Goal: Find specific page/section: Find specific page/section

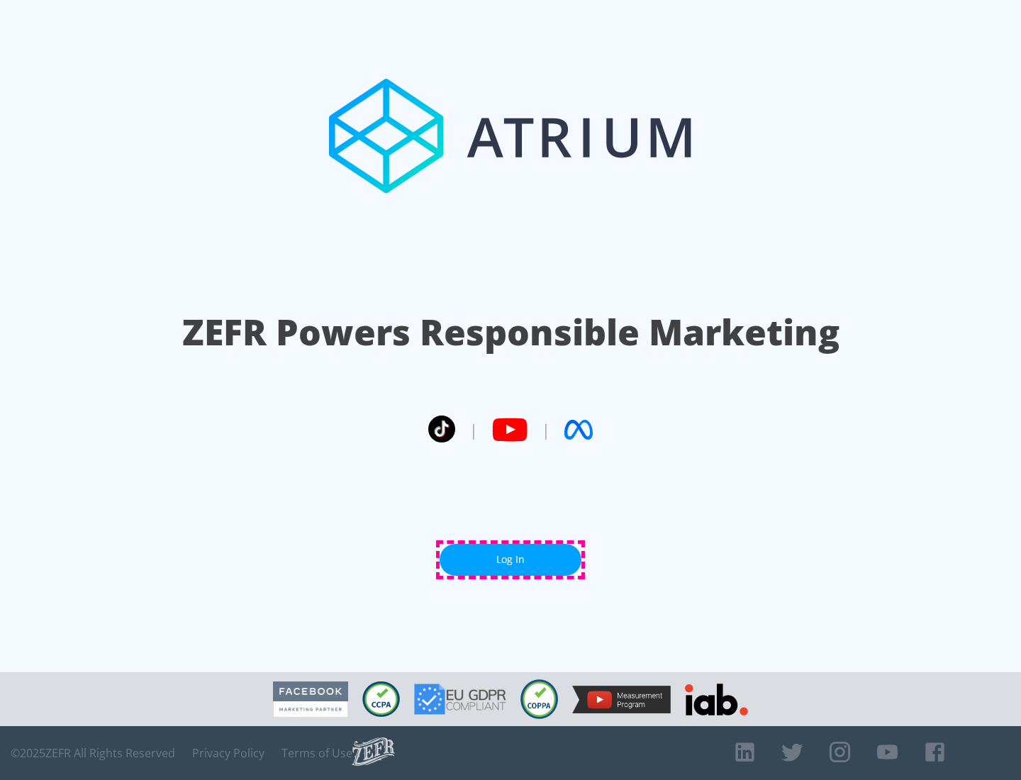
click at [510, 559] on link "Log In" at bounding box center [510, 560] width 142 height 32
